Goal: Check status

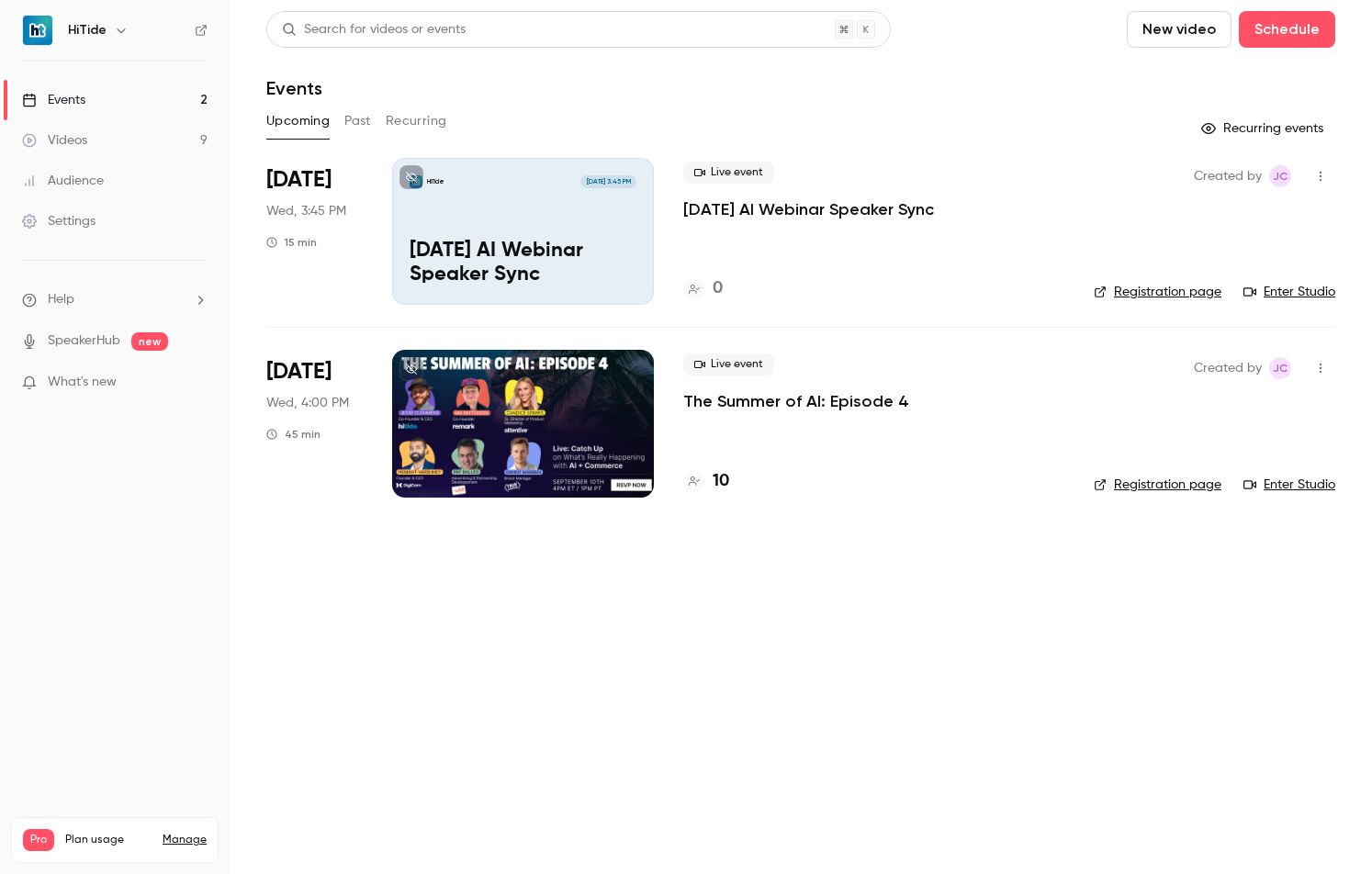
click at [607, 439] on div at bounding box center [523, 423] width 262 height 147
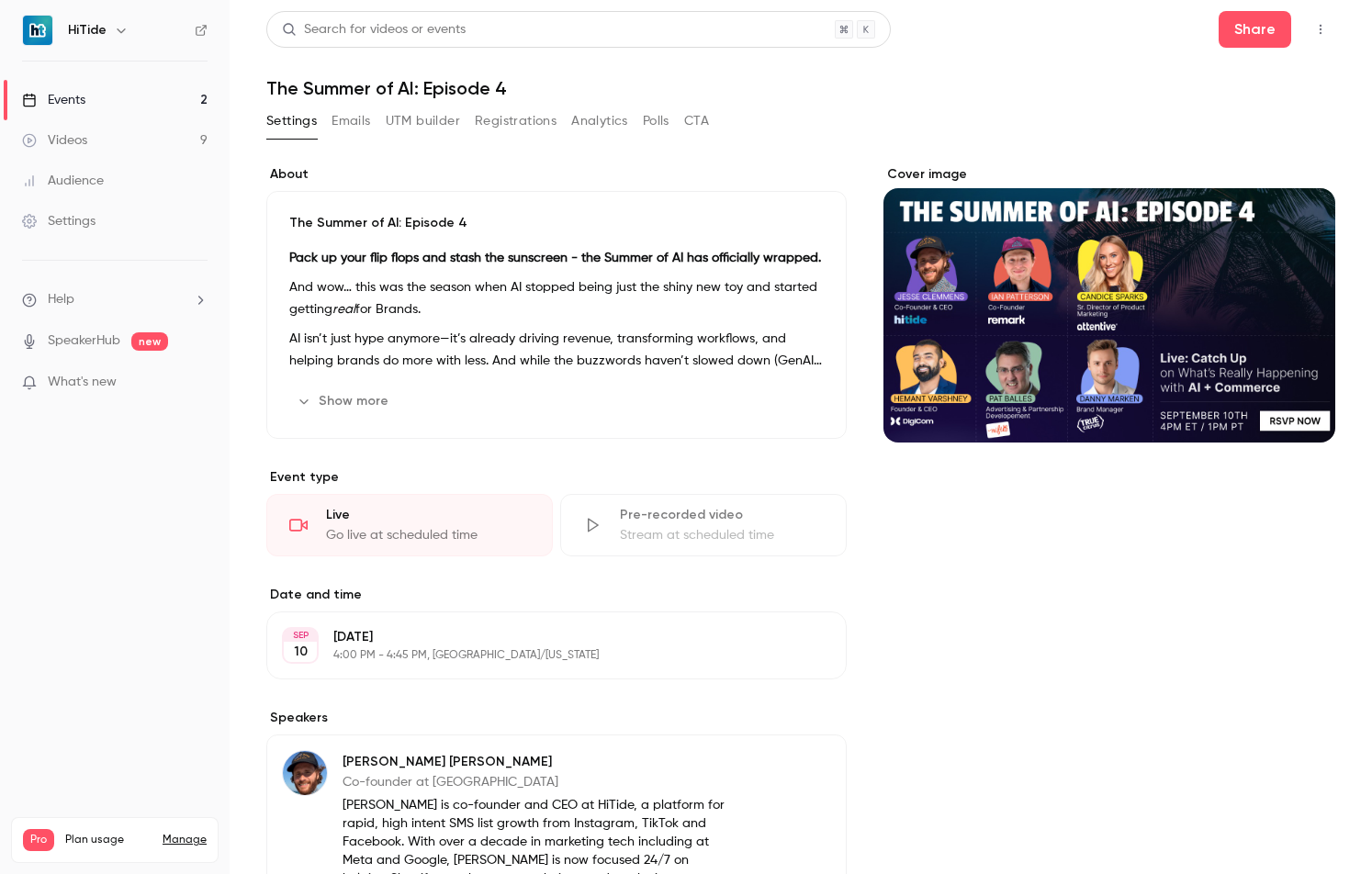
click at [488, 119] on button "Registrations" at bounding box center [516, 120] width 82 height 29
